Goal: Navigation & Orientation: Find specific page/section

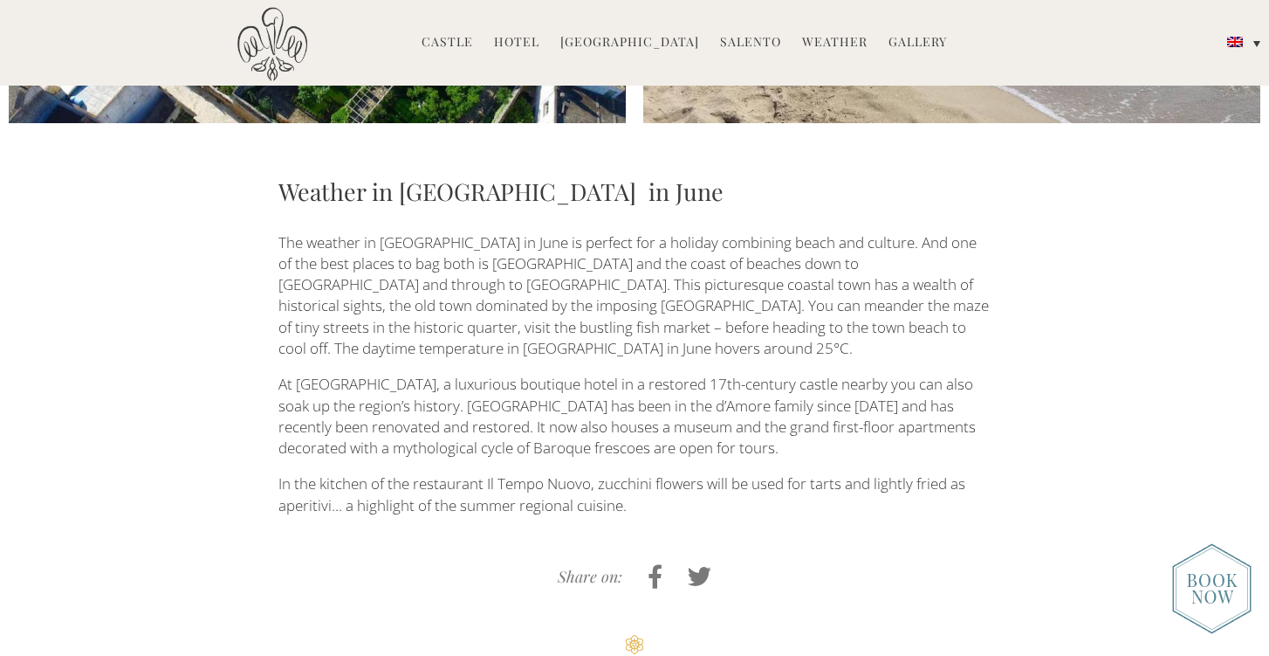
scroll to position [791, 0]
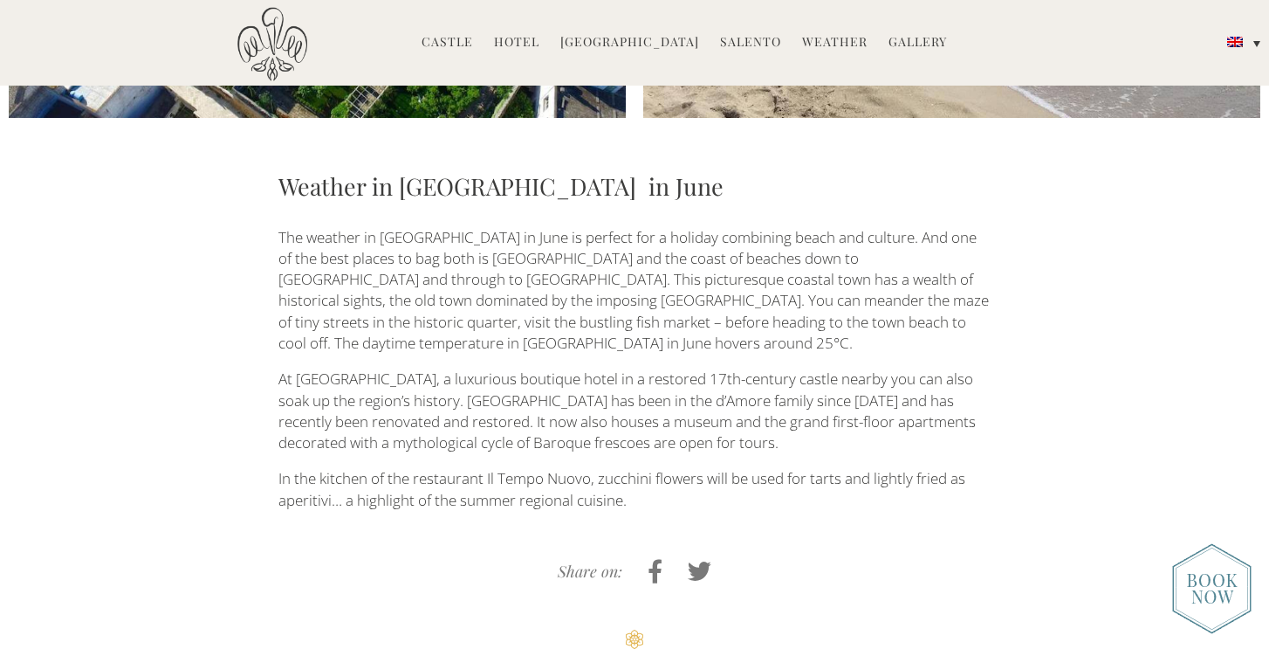
click at [521, 38] on link "Hotel" at bounding box center [516, 43] width 45 height 20
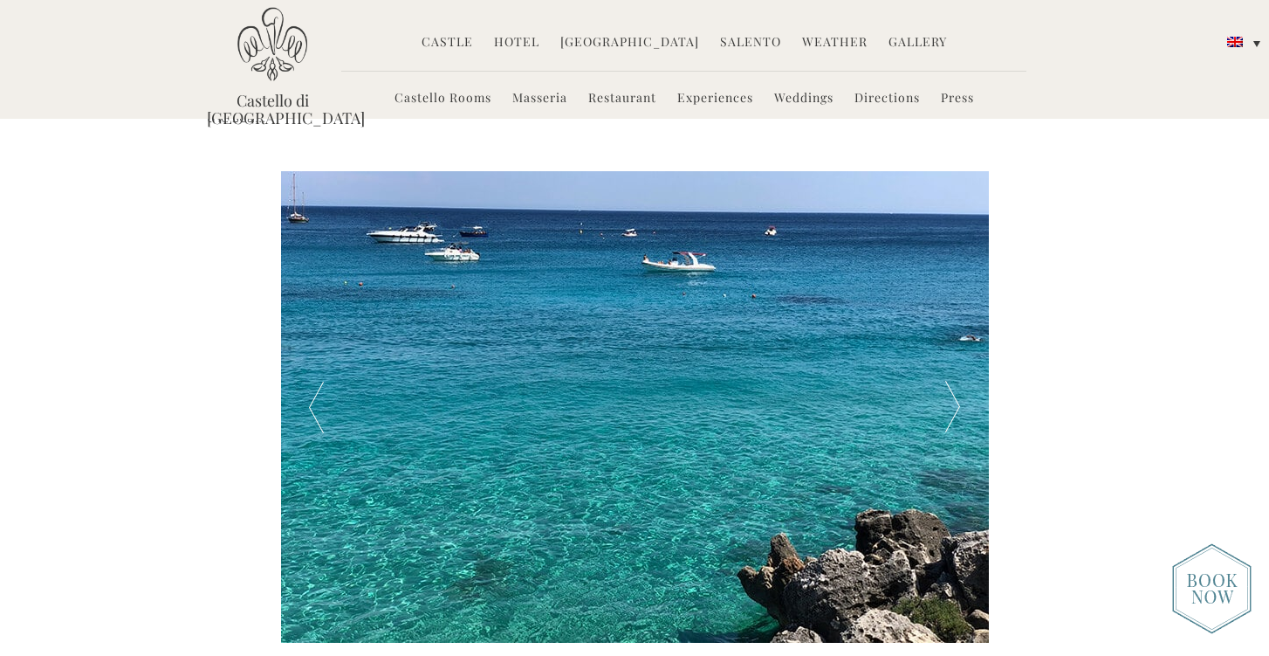
scroll to position [2941, 0]
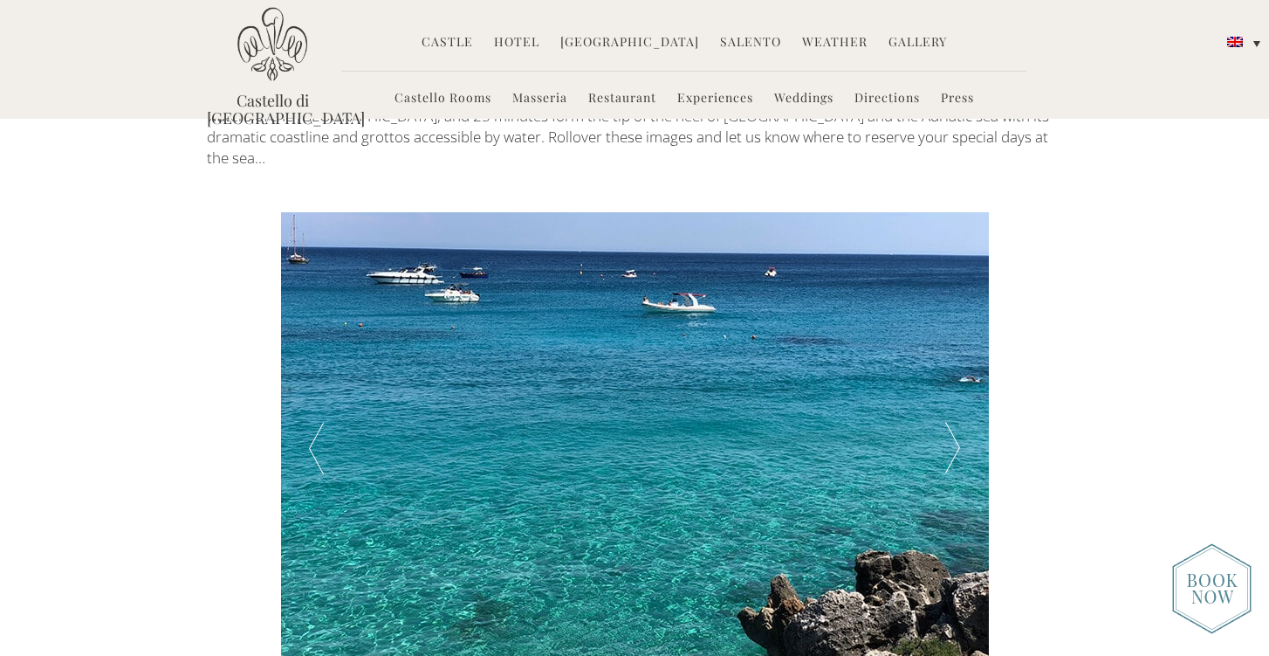
click at [956, 318] on div at bounding box center [953, 447] width 71 height 471
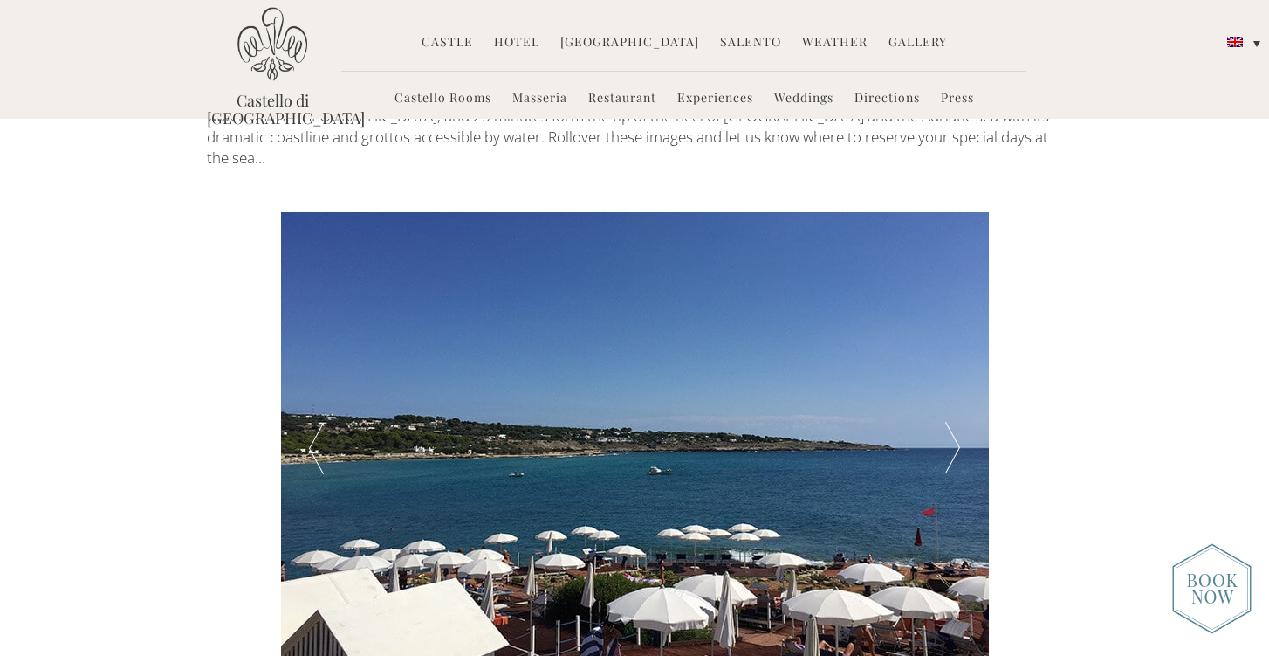
click at [956, 318] on div at bounding box center [953, 447] width 71 height 471
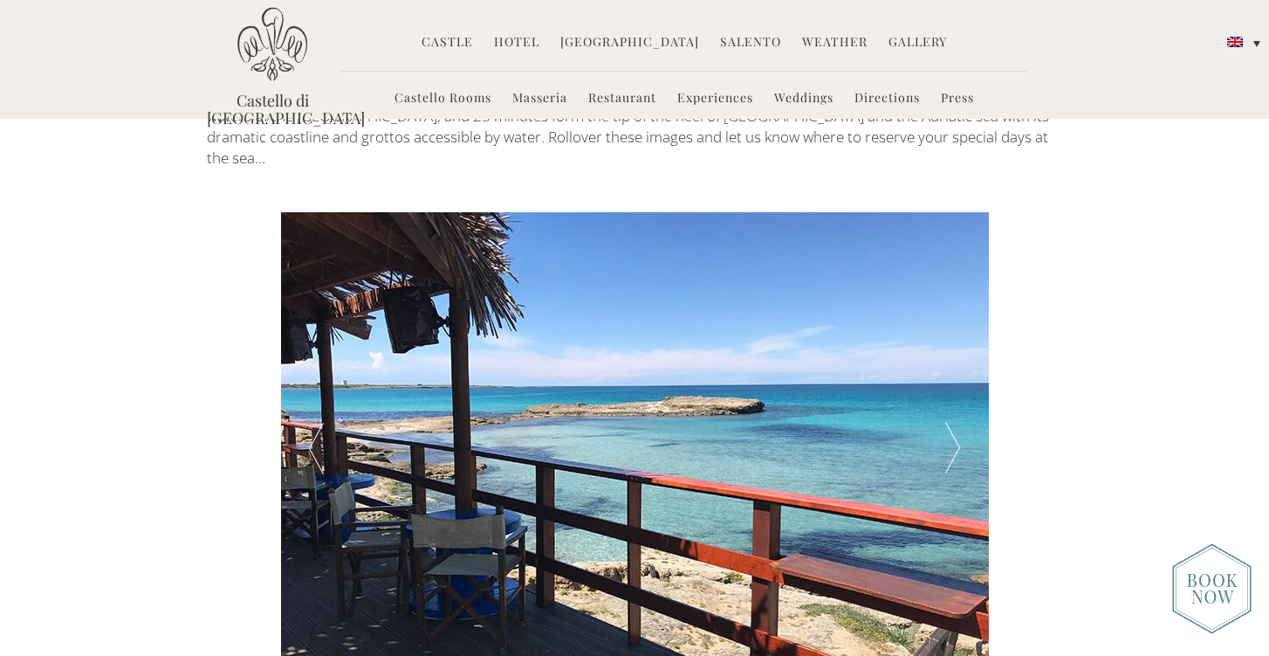
click at [956, 318] on div at bounding box center [953, 447] width 71 height 471
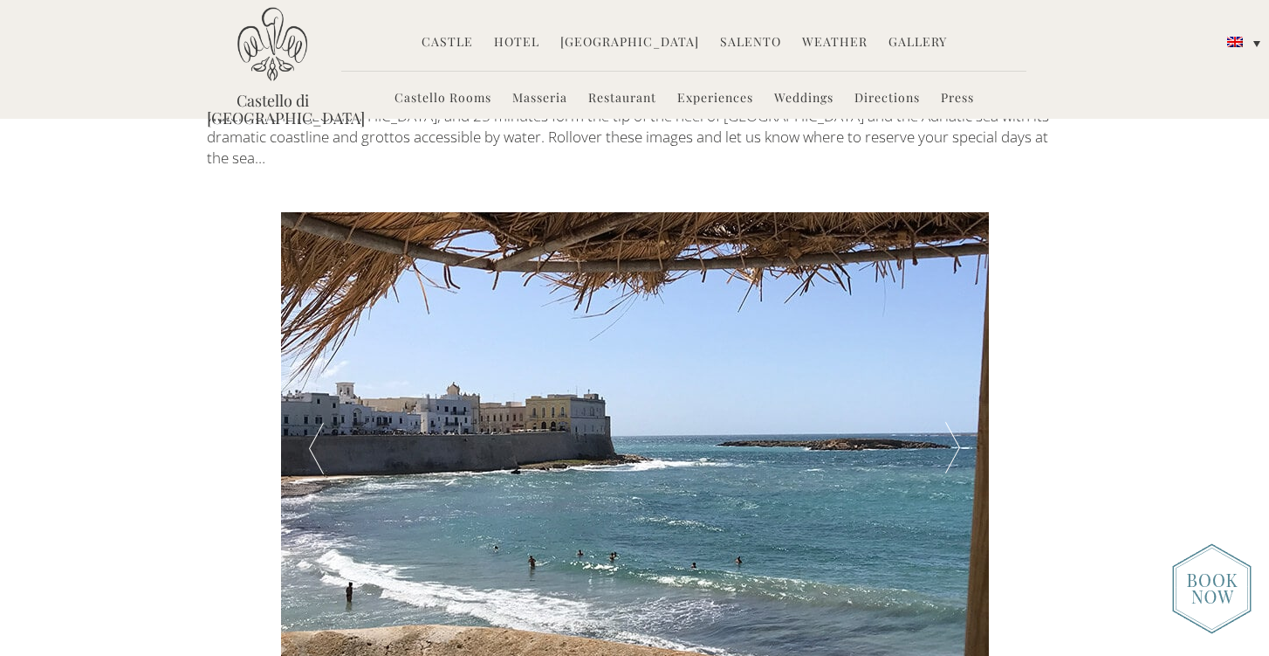
click at [956, 318] on div at bounding box center [953, 447] width 71 height 471
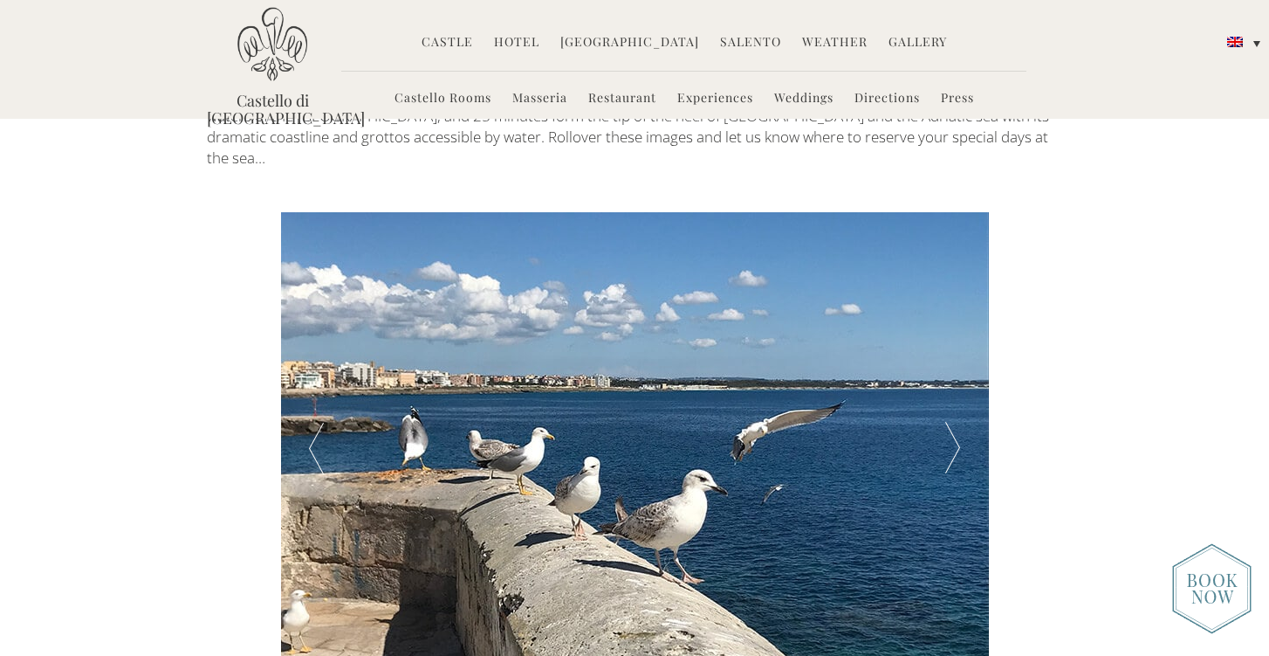
click at [956, 318] on div at bounding box center [953, 447] width 71 height 471
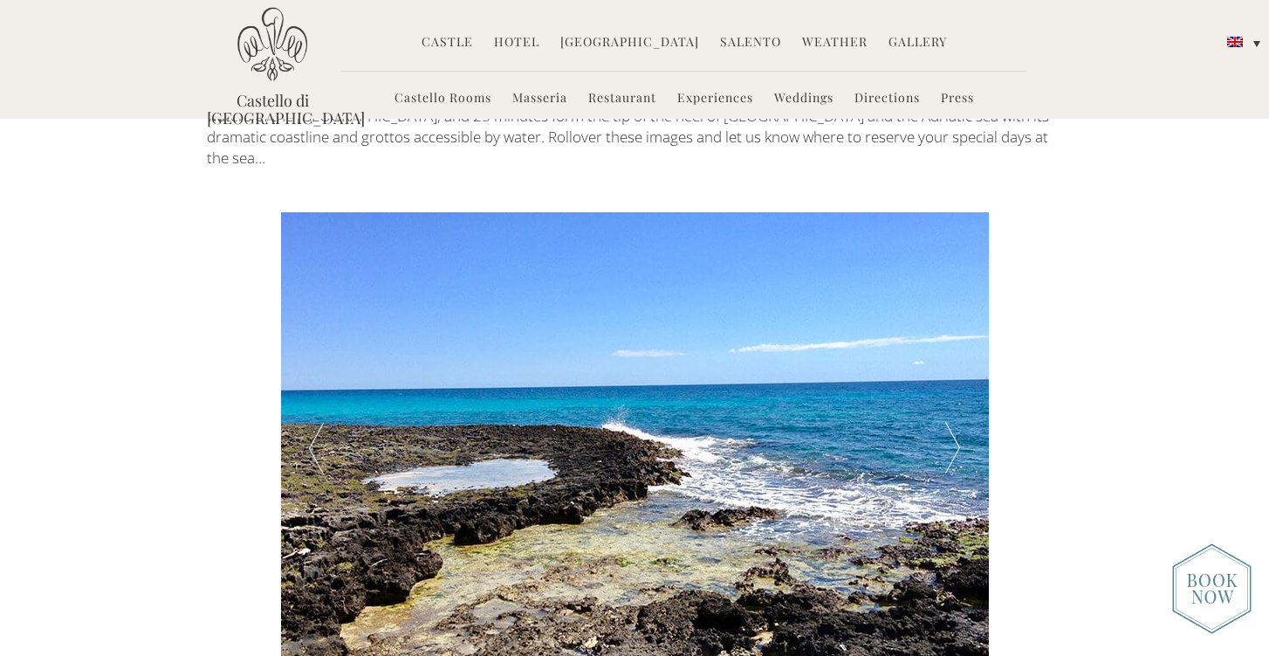
click at [956, 318] on div at bounding box center [953, 447] width 71 height 471
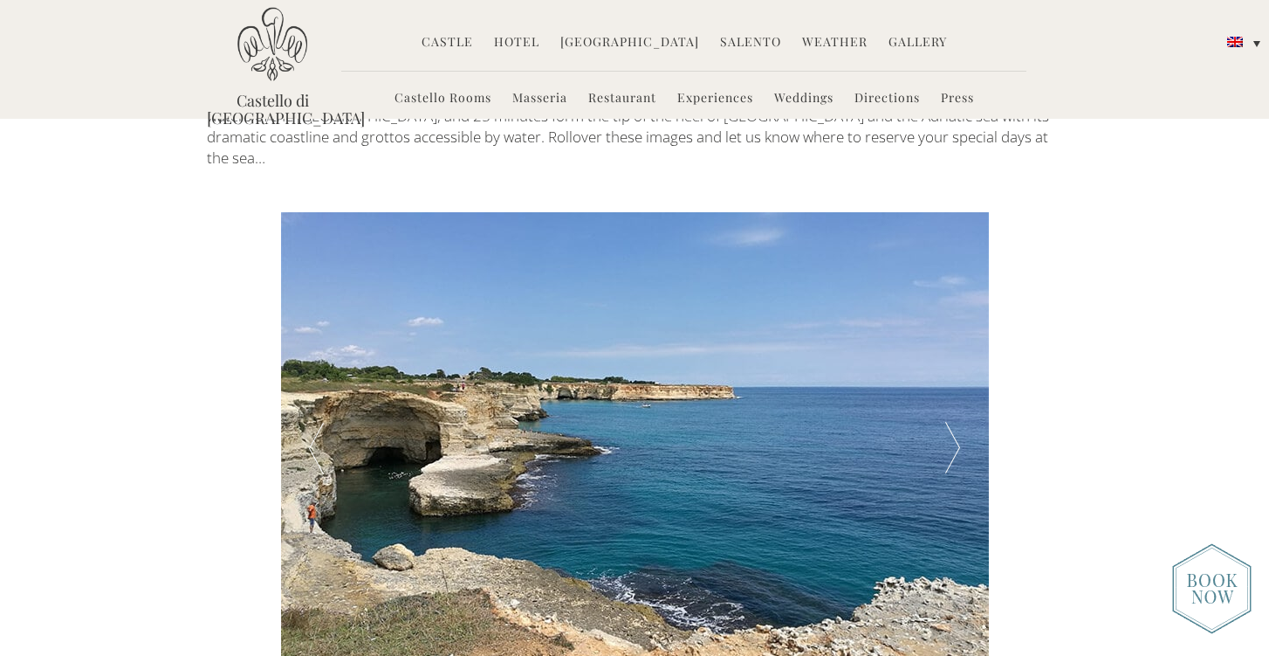
click at [956, 318] on div at bounding box center [953, 447] width 71 height 471
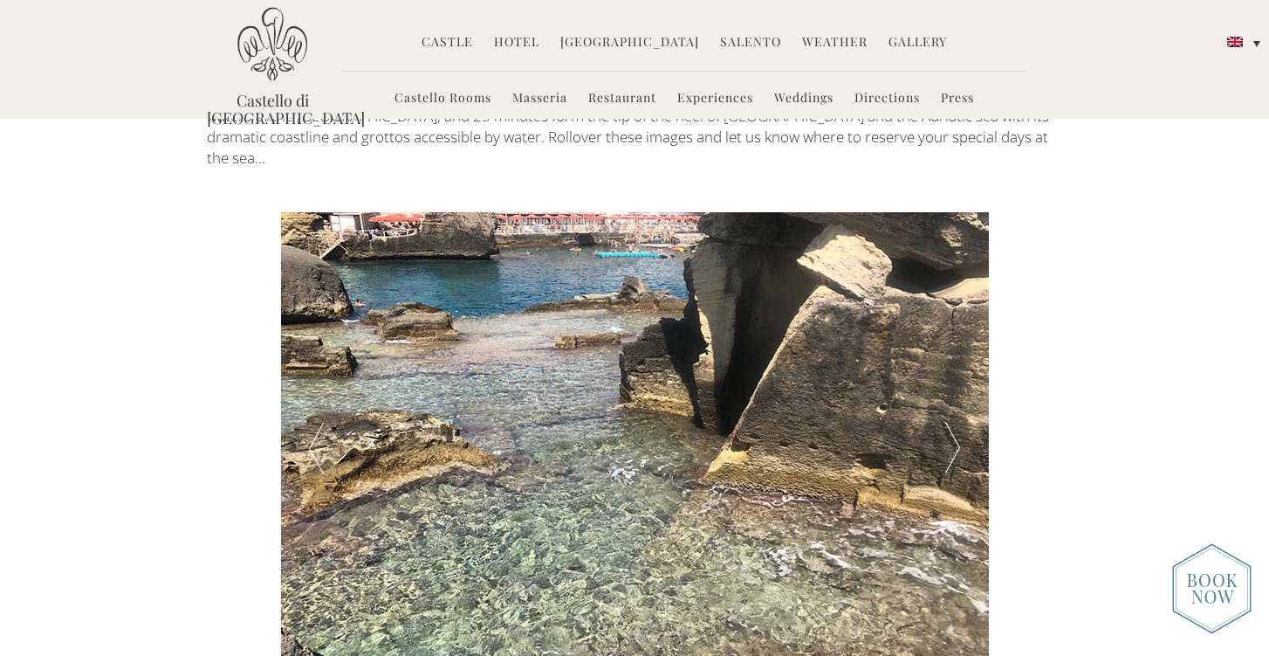
click at [956, 318] on div at bounding box center [953, 447] width 71 height 471
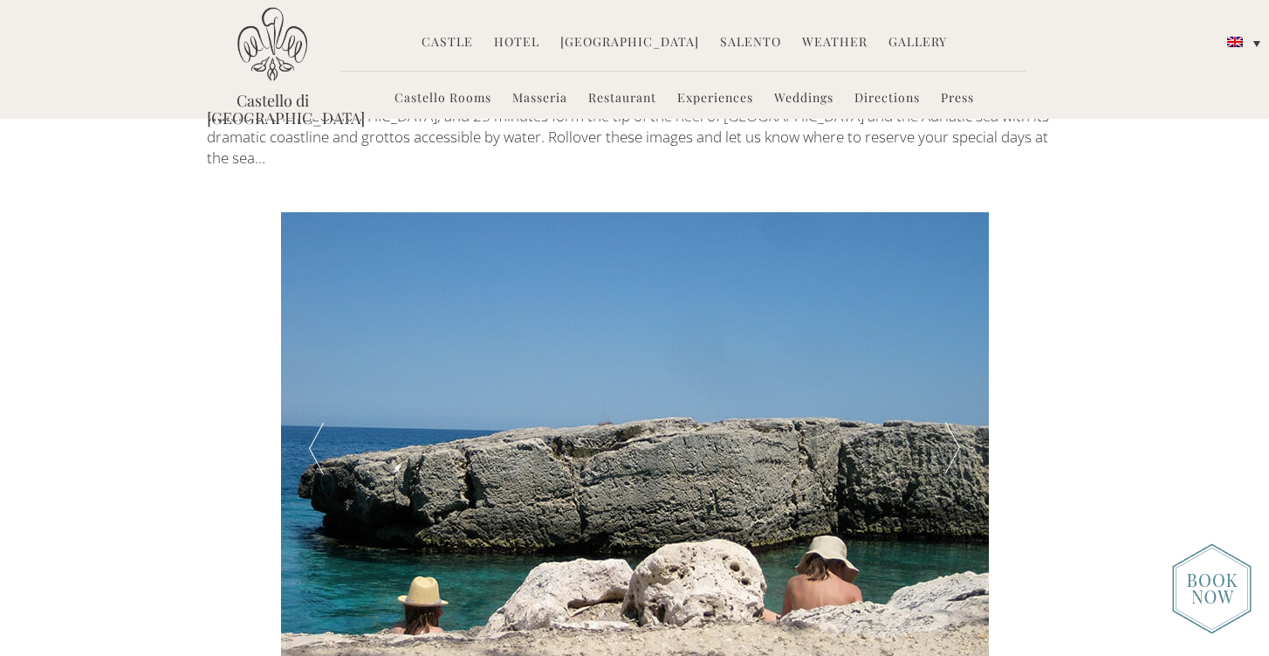
click at [956, 318] on div at bounding box center [953, 447] width 71 height 471
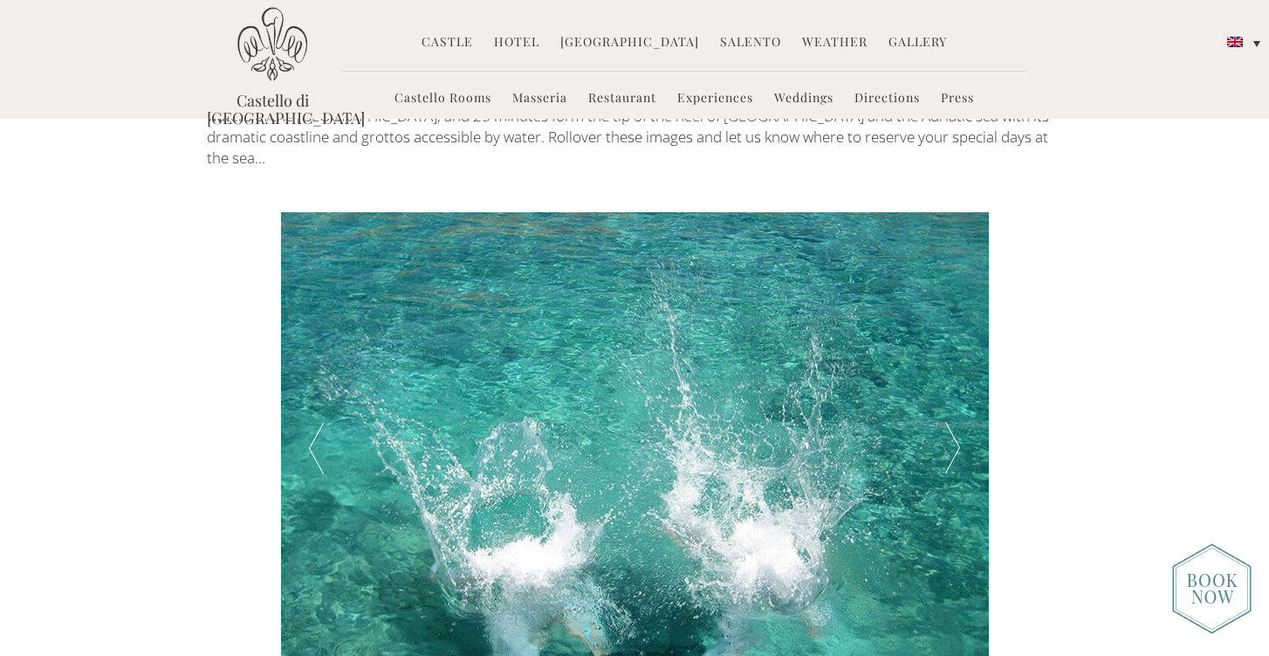
click at [956, 318] on div at bounding box center [953, 447] width 71 height 471
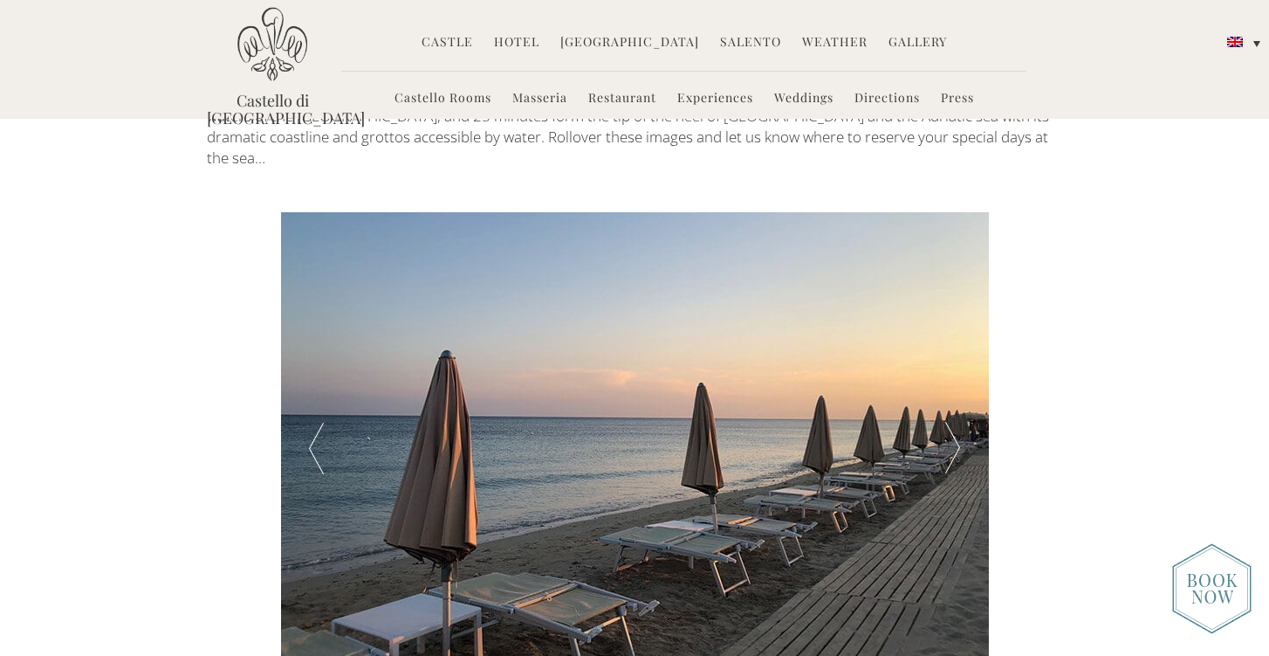
click at [956, 318] on div at bounding box center [953, 447] width 71 height 471
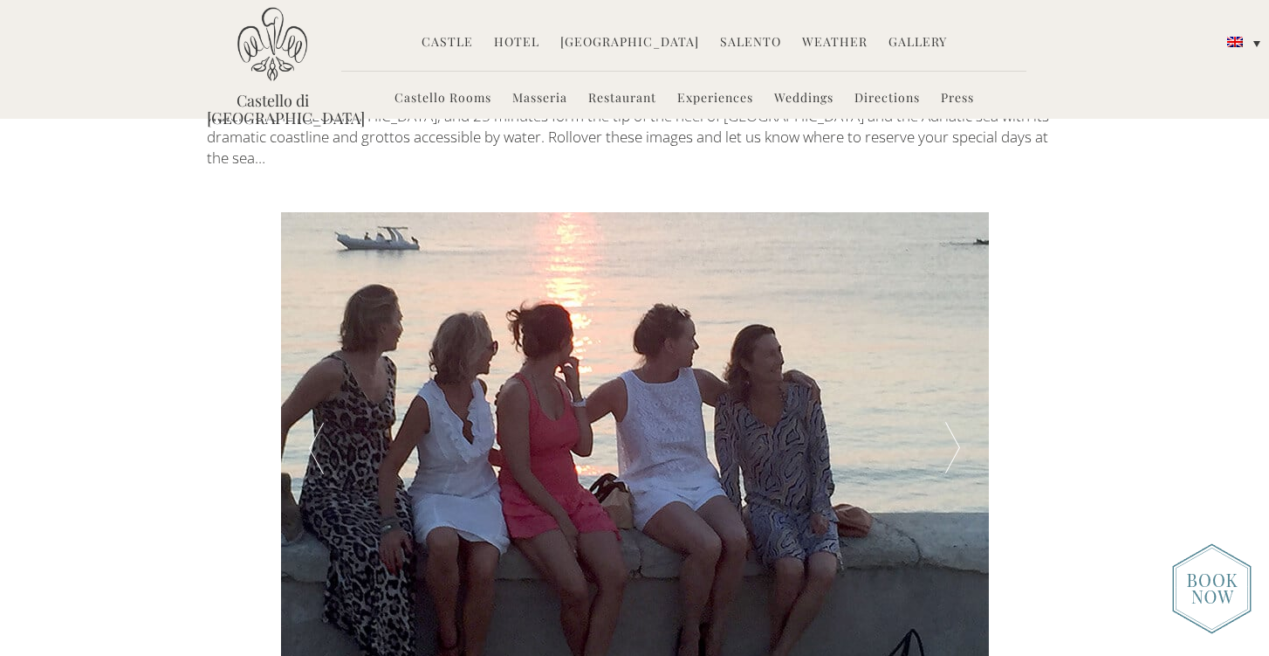
click at [956, 318] on div at bounding box center [953, 447] width 71 height 471
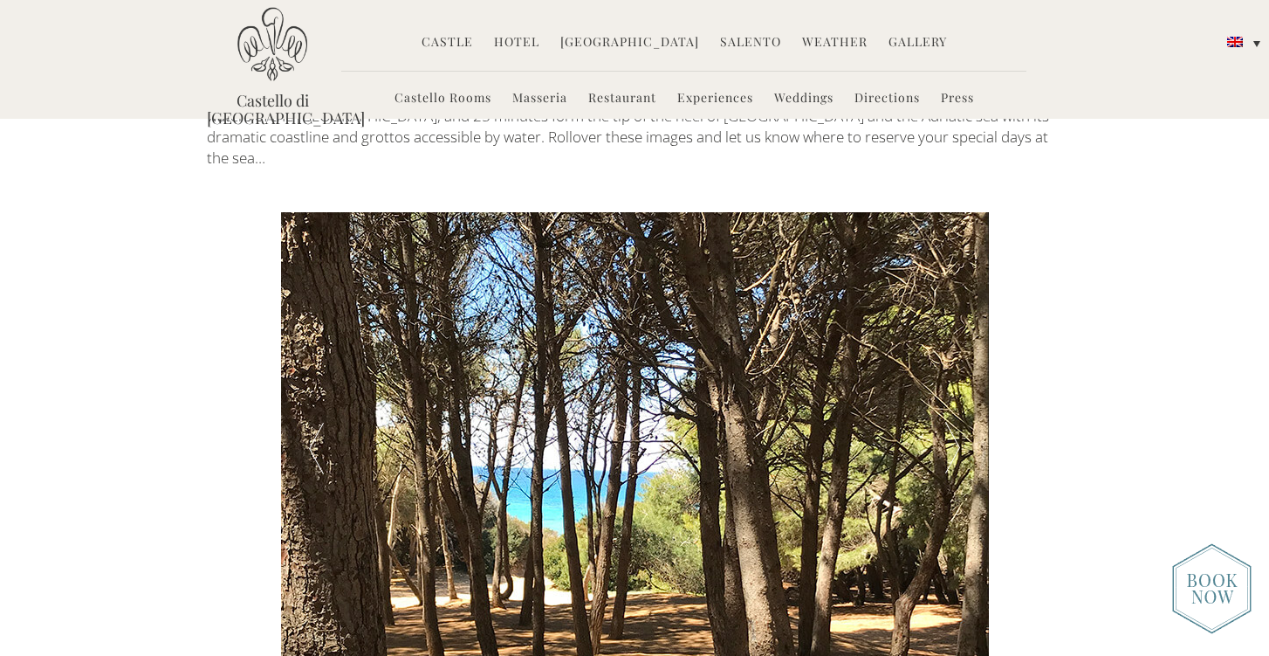
click at [956, 318] on div at bounding box center [953, 447] width 71 height 471
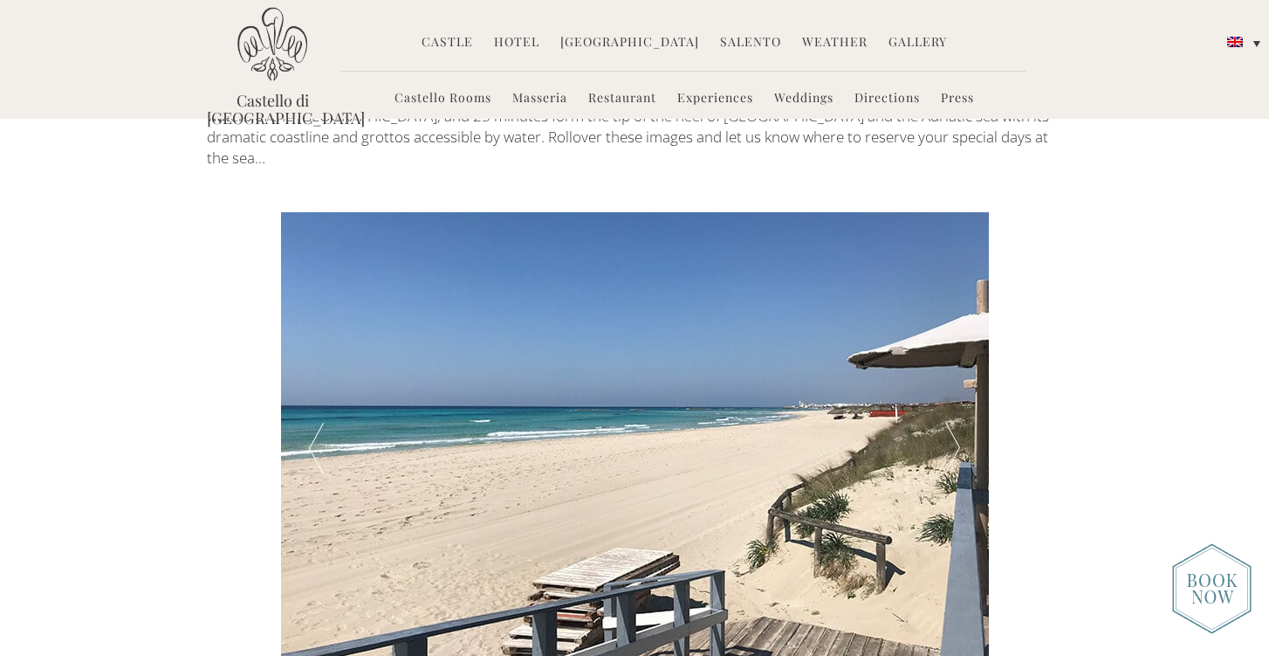
click at [956, 318] on div at bounding box center [953, 447] width 71 height 471
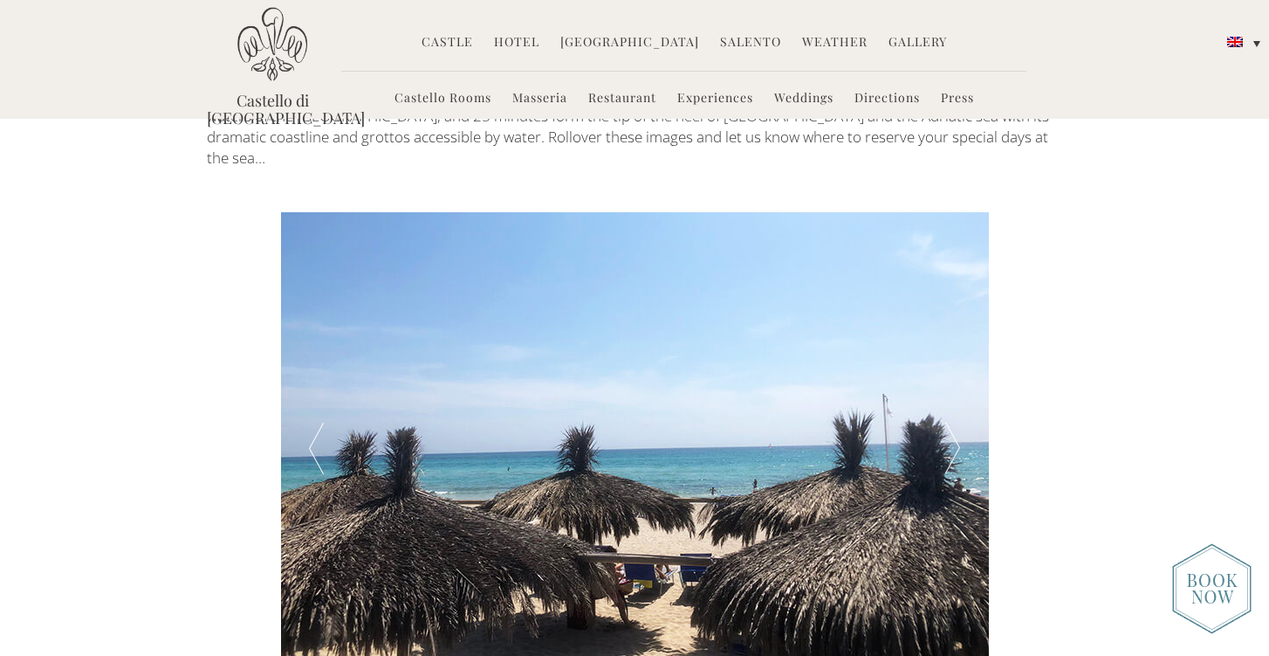
click at [956, 318] on div at bounding box center [953, 447] width 71 height 471
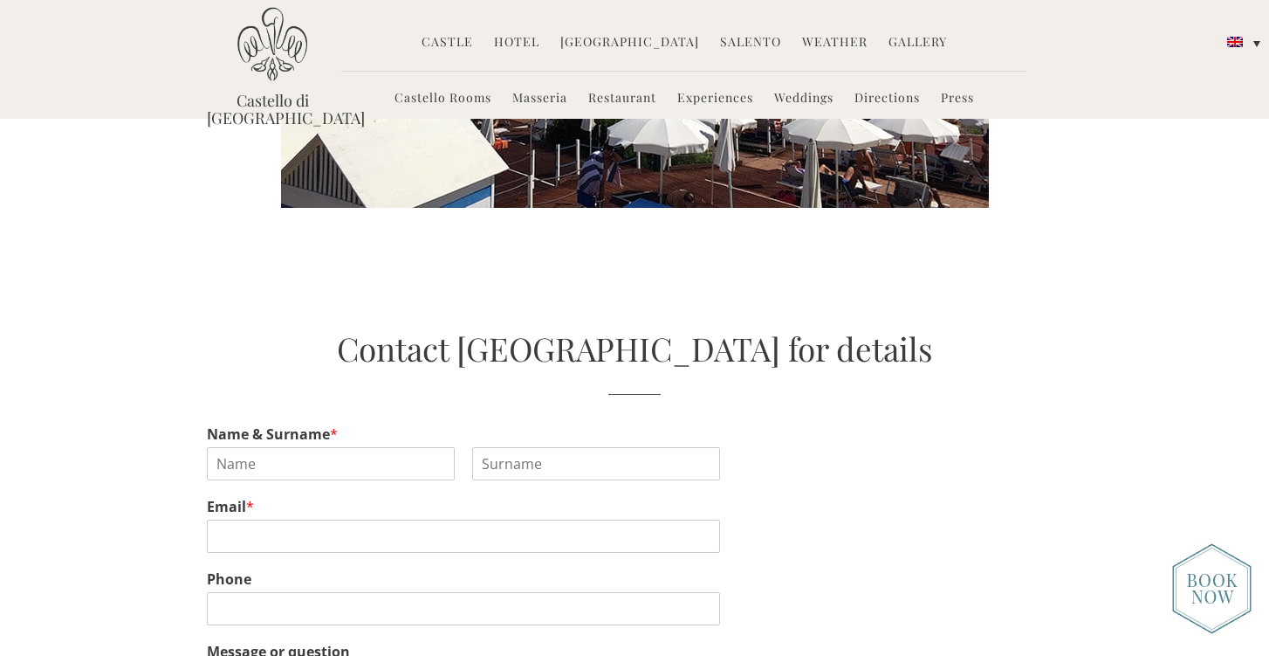
scroll to position [3098, 0]
